Goal: Task Accomplishment & Management: Complete application form

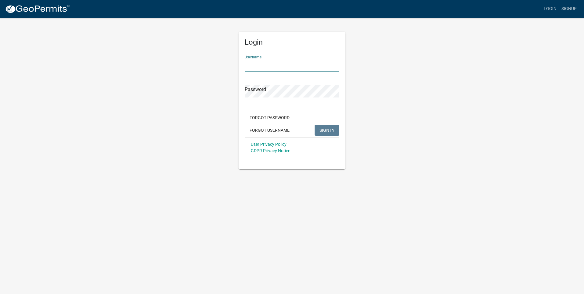
click at [258, 71] on input "Username" at bounding box center [292, 65] width 95 height 13
type input "[EMAIL_ADDRESS][DOMAIN_NAME]"
click at [319, 130] on button "SIGN IN" at bounding box center [327, 130] width 25 height 11
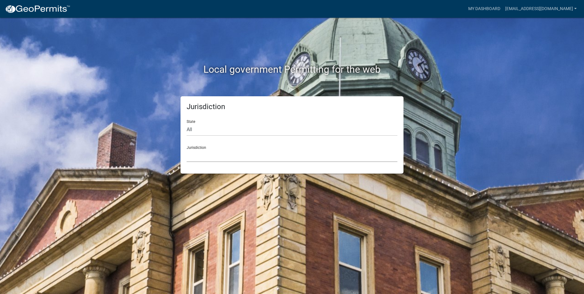
click at [200, 155] on select "[GEOGRAPHIC_DATA], [US_STATE] [GEOGRAPHIC_DATA], [US_STATE][PERSON_NAME][GEOGRA…" at bounding box center [292, 155] width 211 height 13
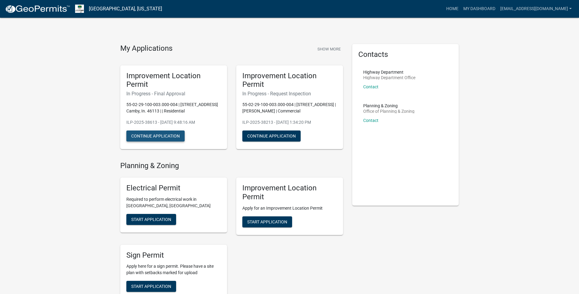
click at [160, 136] on button "Continue Application" at bounding box center [155, 135] width 58 height 11
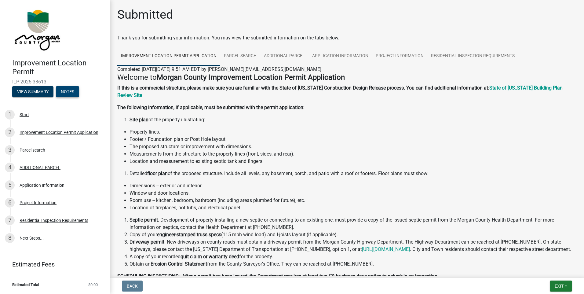
click at [67, 91] on button "Notes" at bounding box center [67, 91] width 23 height 11
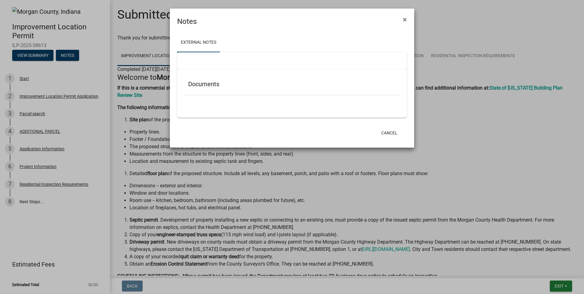
click at [200, 64] on div at bounding box center [292, 60] width 230 height 17
click at [403, 19] on span "×" at bounding box center [405, 19] width 4 height 9
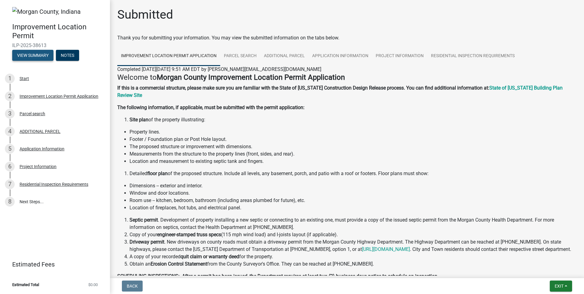
click at [35, 53] on button "View Summary" at bounding box center [32, 55] width 41 height 11
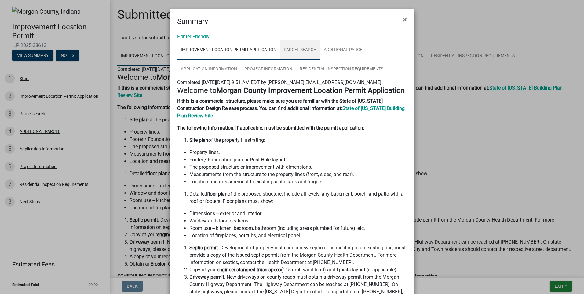
click at [300, 49] on link "Parcel search" at bounding box center [300, 50] width 40 height 20
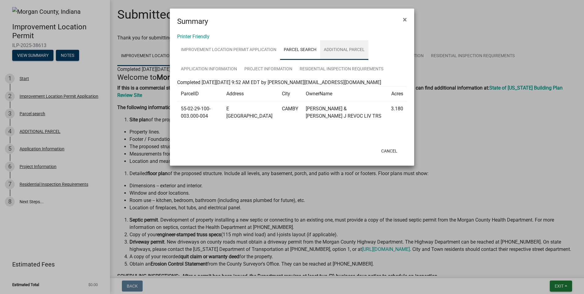
click at [340, 49] on link "ADDITIONAL PARCEL" at bounding box center [344, 50] width 48 height 20
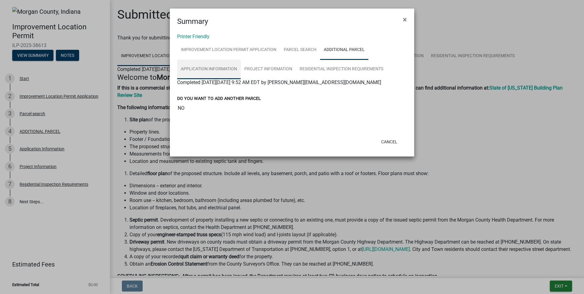
click at [207, 69] on link "Application Information" at bounding box center [209, 70] width 64 height 20
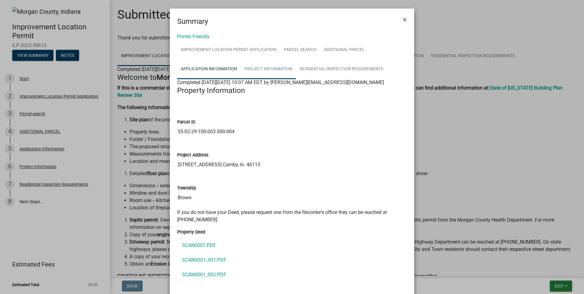
click at [268, 68] on link "Project Information" at bounding box center [268, 70] width 55 height 20
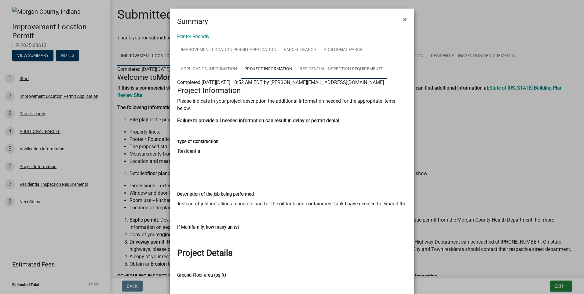
click at [313, 66] on link "Residential Inspection Requirements" at bounding box center [341, 70] width 91 height 20
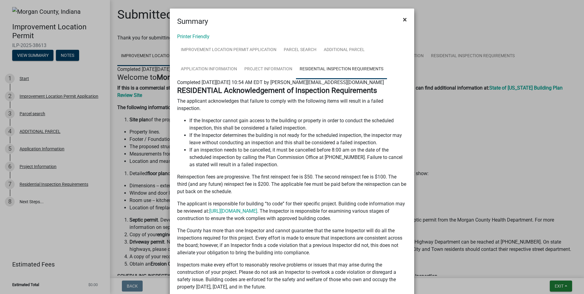
click at [403, 19] on span "×" at bounding box center [405, 19] width 4 height 9
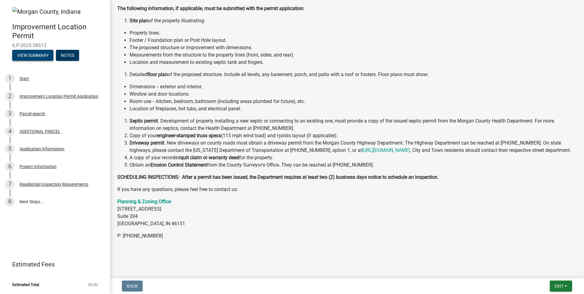
scroll to position [106, 0]
click at [27, 201] on link "8 Next Steps..." at bounding box center [55, 202] width 110 height 18
click at [42, 186] on div "Residential Inspection Requirements" at bounding box center [54, 184] width 69 height 4
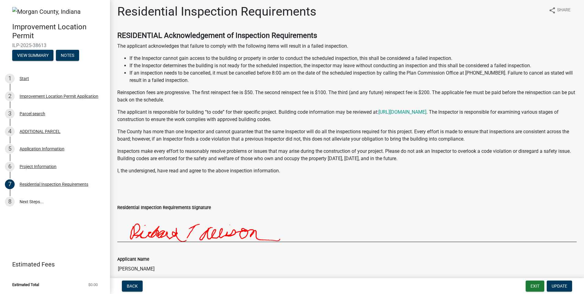
scroll to position [0, 0]
